Goal: Transaction & Acquisition: Purchase product/service

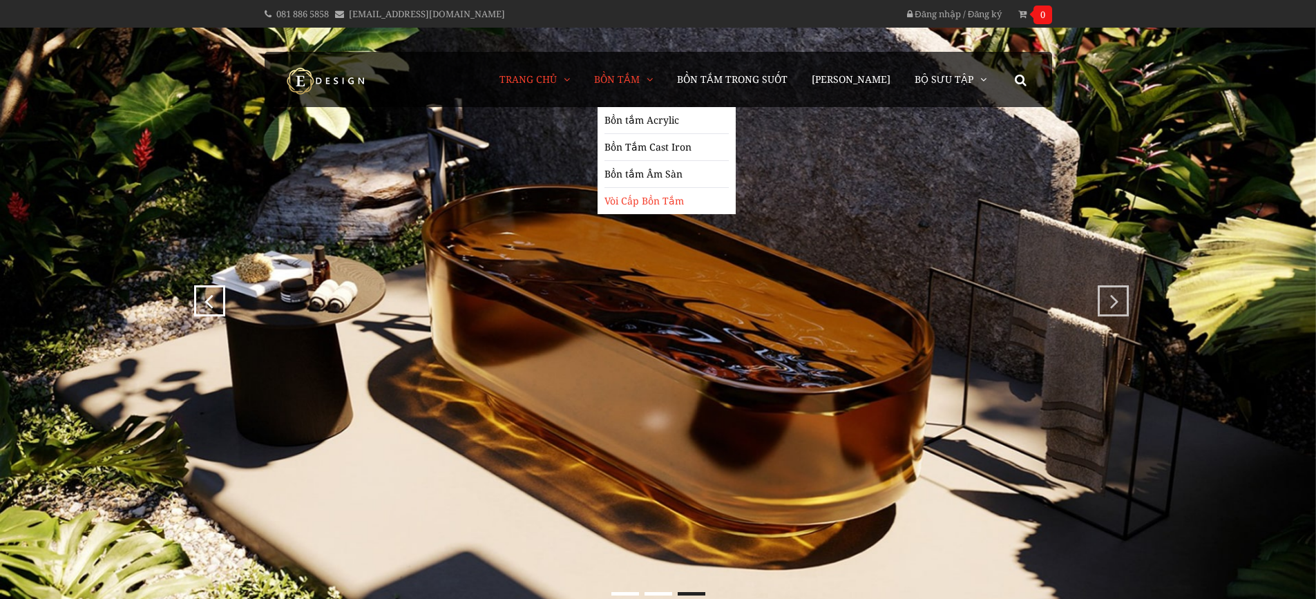
click at [690, 193] on link "Vòi Cấp Bồn Tắm" at bounding box center [666, 201] width 124 height 26
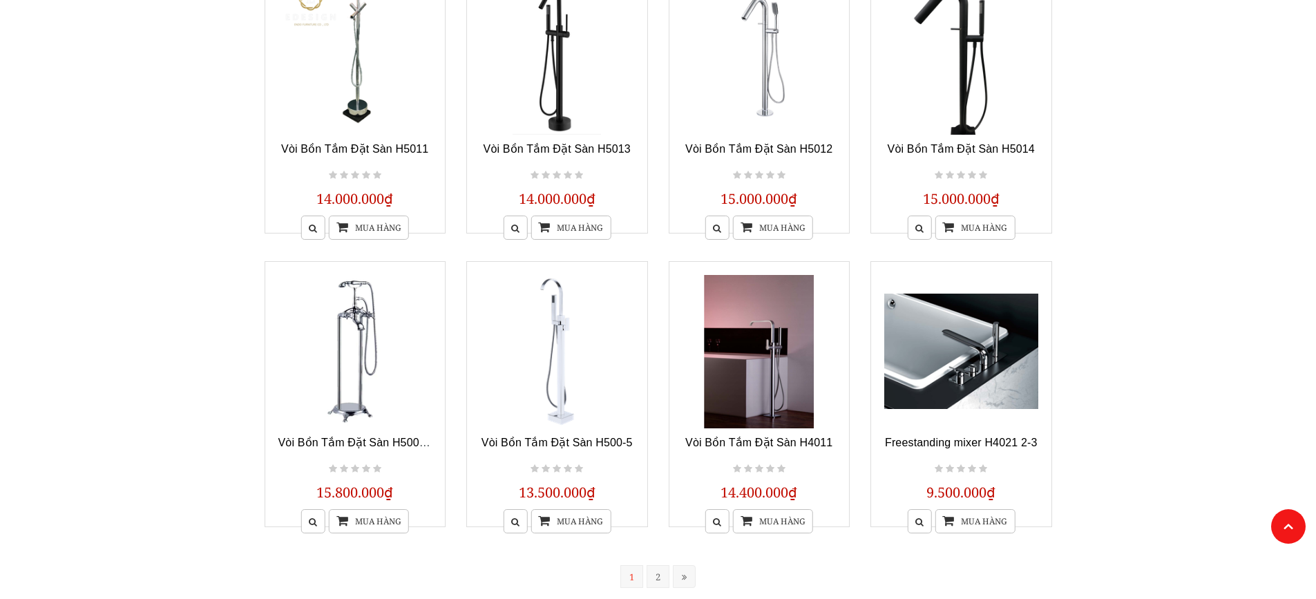
scroll to position [967, 0]
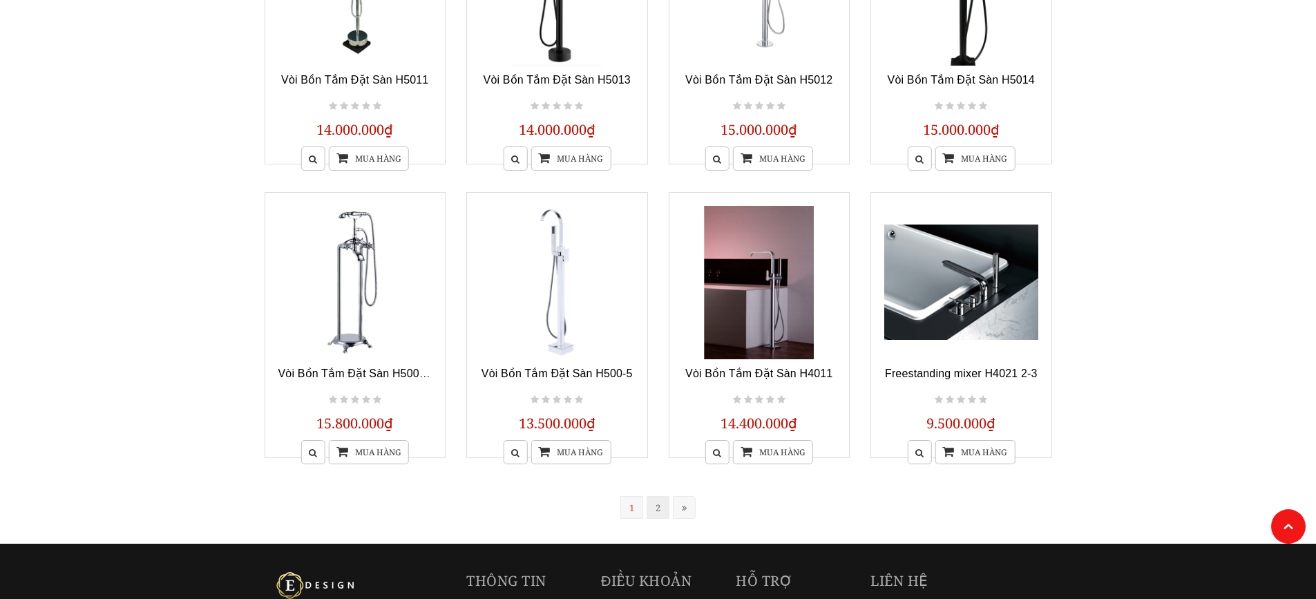
click at [656, 501] on link "2" at bounding box center [658, 507] width 23 height 23
click at [658, 300] on div at bounding box center [658, 300] width 0 height 0
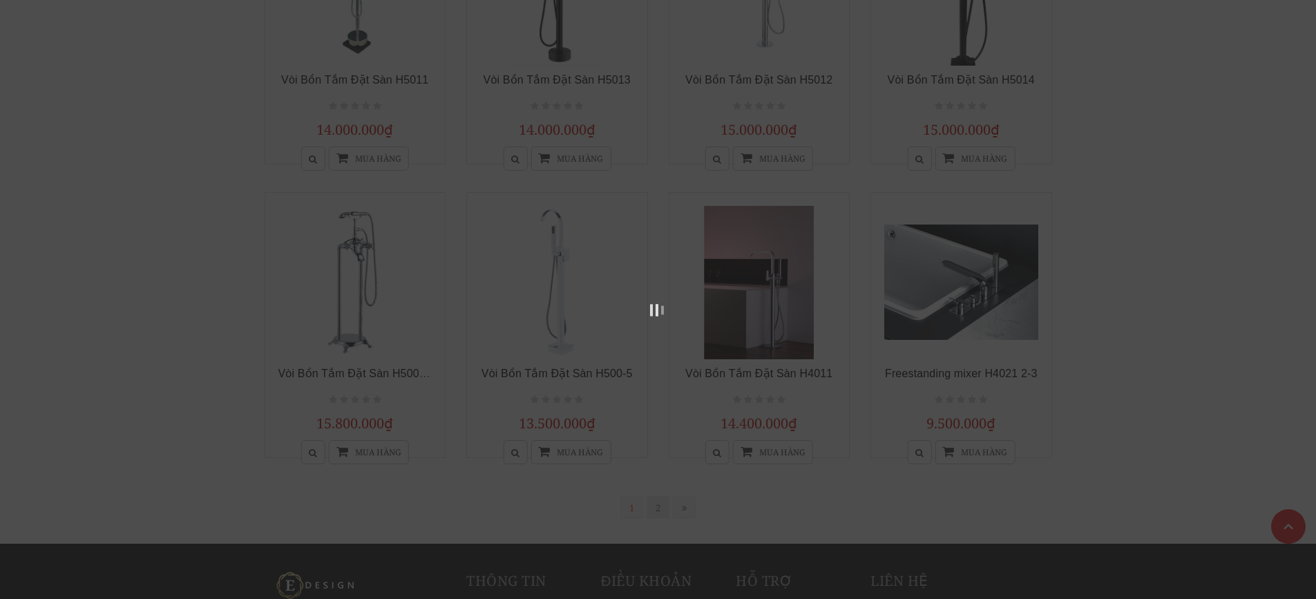
scroll to position [278, 0]
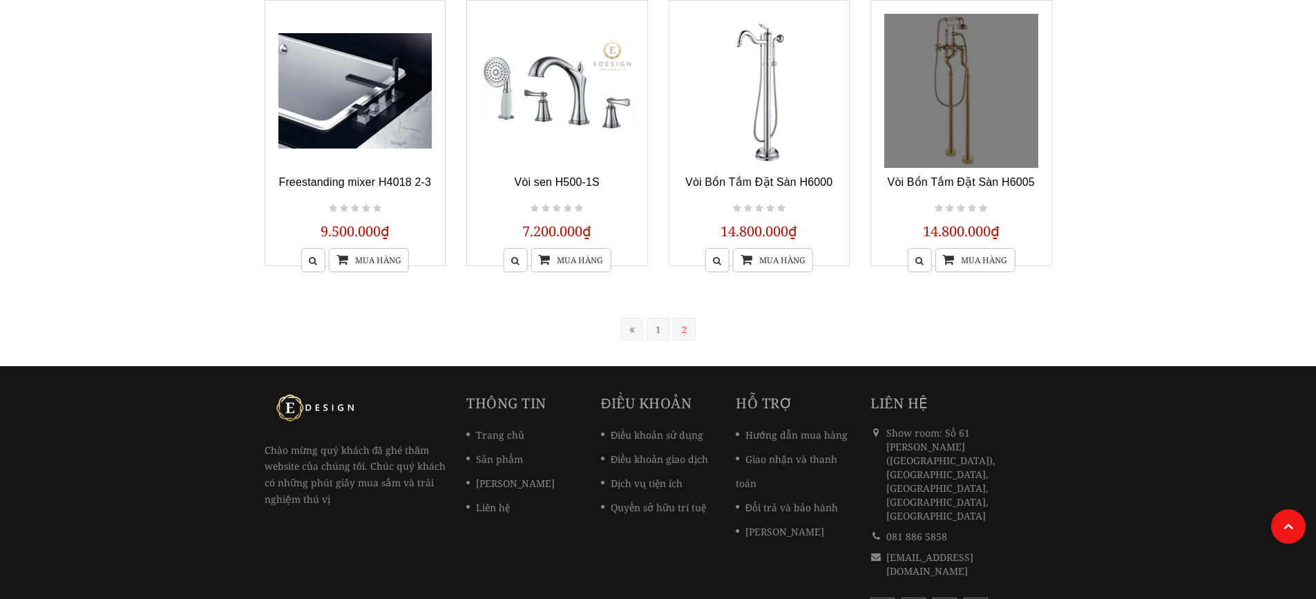
click at [952, 113] on link at bounding box center [961, 91] width 154 height 154
